Goal: Task Accomplishment & Management: Use online tool/utility

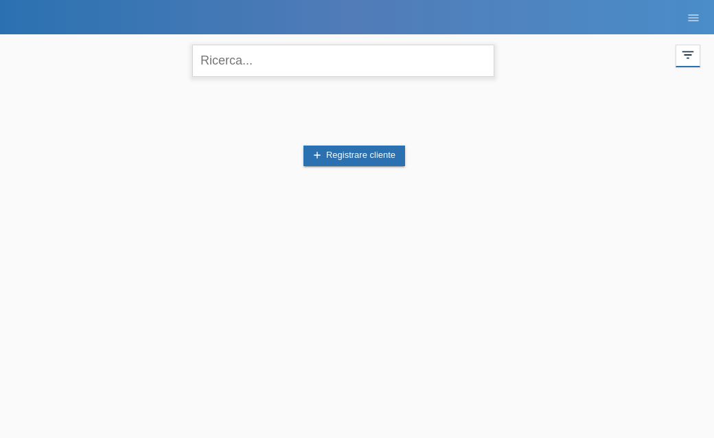
click at [225, 71] on input "text" at bounding box center [343, 61] width 302 height 32
click at [291, 62] on input "text" at bounding box center [343, 61] width 302 height 32
click at [286, 63] on input "text" at bounding box center [343, 61] width 302 height 32
click at [218, 125] on div "add Registrare cliente" at bounding box center [357, 156] width 687 height 131
click at [257, 73] on input "text" at bounding box center [343, 61] width 302 height 32
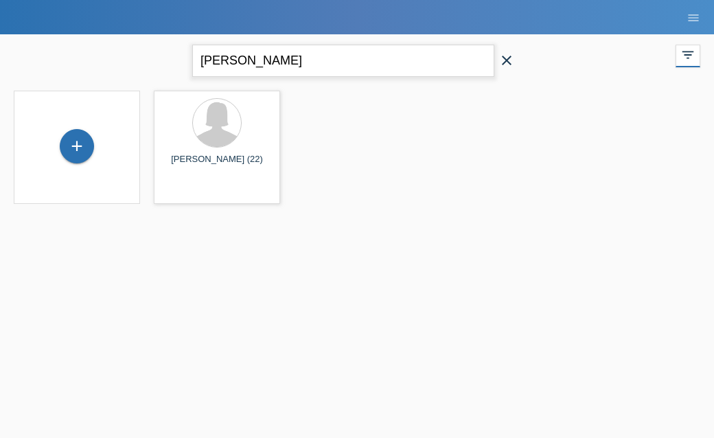
drag, startPoint x: 242, startPoint y: 69, endPoint x: 181, endPoint y: 68, distance: 61.2
click at [181, 68] on div "sonia close filter_list view_module Mostra a tutti i clienti star Mostra i clie…" at bounding box center [357, 58] width 701 height 49
type input "s"
type input "marianna pardi"
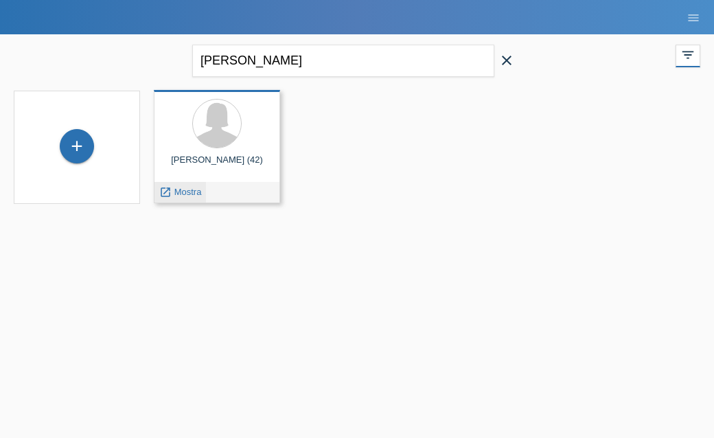
click at [181, 201] on div "launch Mostra" at bounding box center [181, 192] width 52 height 21
click at [187, 190] on span "Mostra" at bounding box center [187, 192] width 27 height 10
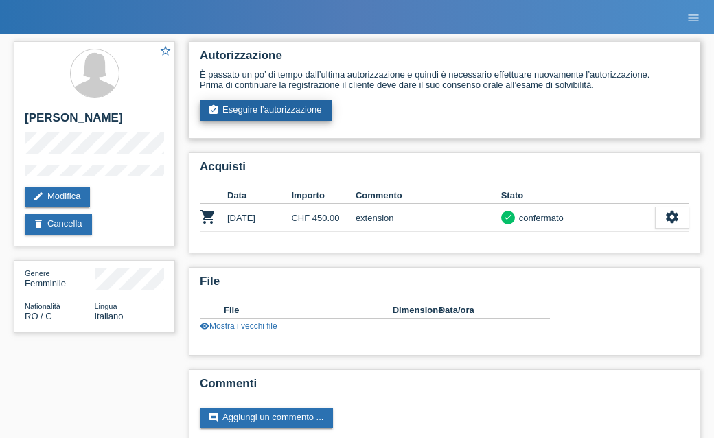
click at [260, 109] on link "assignment_turned_in Eseguire l’autorizzazione" at bounding box center [266, 110] width 132 height 21
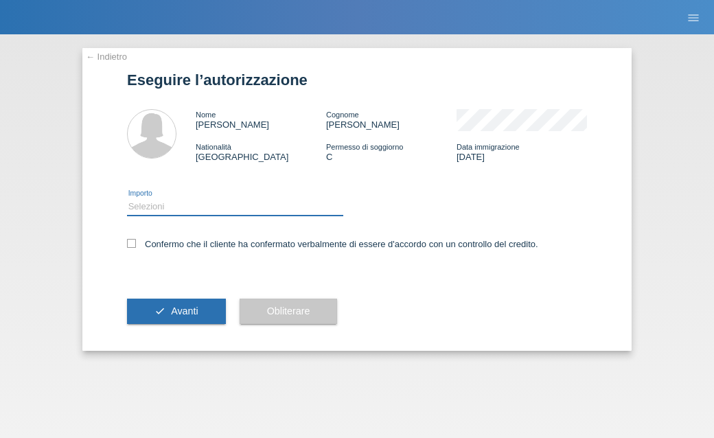
click at [191, 203] on select "Selezioni CHF 1.00 - CHF 499.00 CHF 500.00 - CHF 1'749.00 CHF 1'750.00 - CHF 3'…" at bounding box center [235, 207] width 216 height 16
select select "2"
click at [127, 201] on select "Selezioni CHF 1.00 - CHF 499.00 CHF 500.00 - CHF 1'749.00 CHF 1'750.00 - CHF 3'…" at bounding box center [235, 207] width 216 height 16
click at [139, 238] on div "Confermo che il cliente ha confermato verbalmente di essere d'accordo con un co…" at bounding box center [357, 248] width 460 height 47
click at [139, 239] on div "Confermo che il cliente ha confermato verbalmente di essere d'accordo con un co…" at bounding box center [357, 248] width 460 height 47
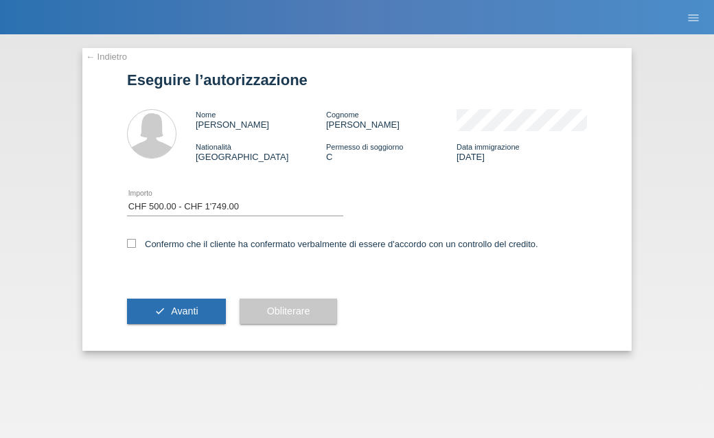
click at [139, 239] on div "Confermo che il cliente ha confermato verbalmente di essere d'accordo con un co…" at bounding box center [357, 248] width 460 height 47
click at [136, 247] on label "Confermo che il cliente ha confermato verbalmente di essere d'accordo con un co…" at bounding box center [332, 244] width 411 height 10
click at [136, 247] on input "Confermo che il cliente ha confermato verbalmente di essere d'accordo con un co…" at bounding box center [131, 243] width 9 height 9
checkbox input "true"
click at [180, 312] on span "Avanti" at bounding box center [184, 311] width 27 height 11
